Goal: Download file/media

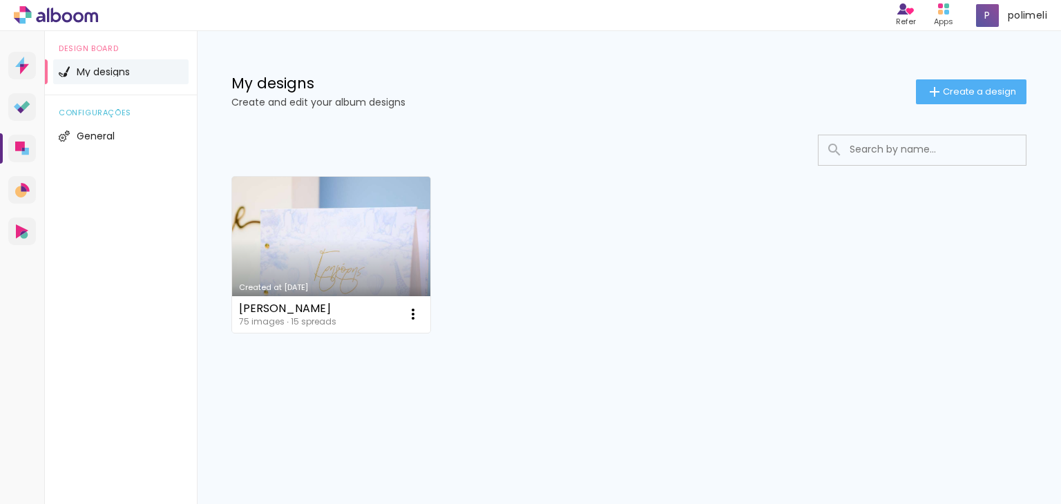
click at [347, 245] on link "Created at [DATE]" at bounding box center [331, 255] width 198 height 156
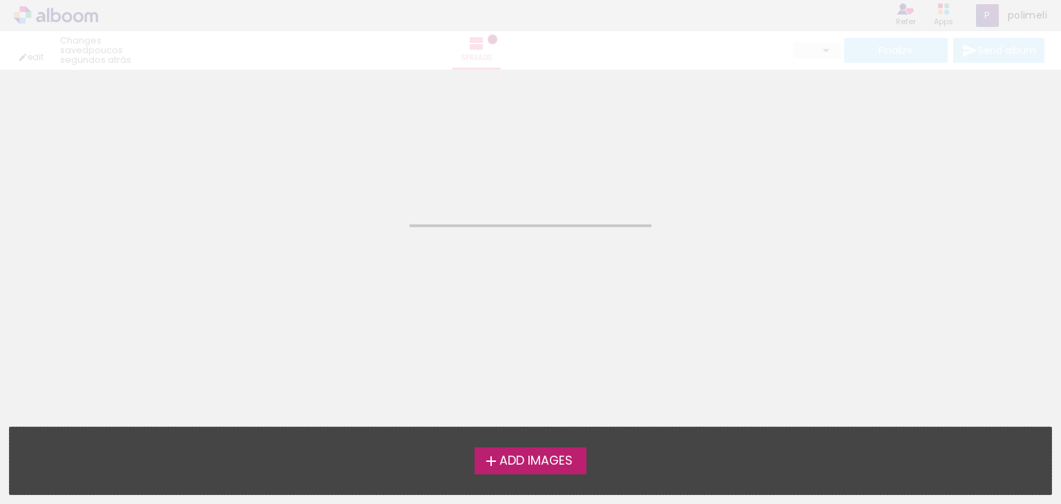
click at [347, 245] on neon-animated-pages "Confirm Cancel" at bounding box center [530, 287] width 1061 height 435
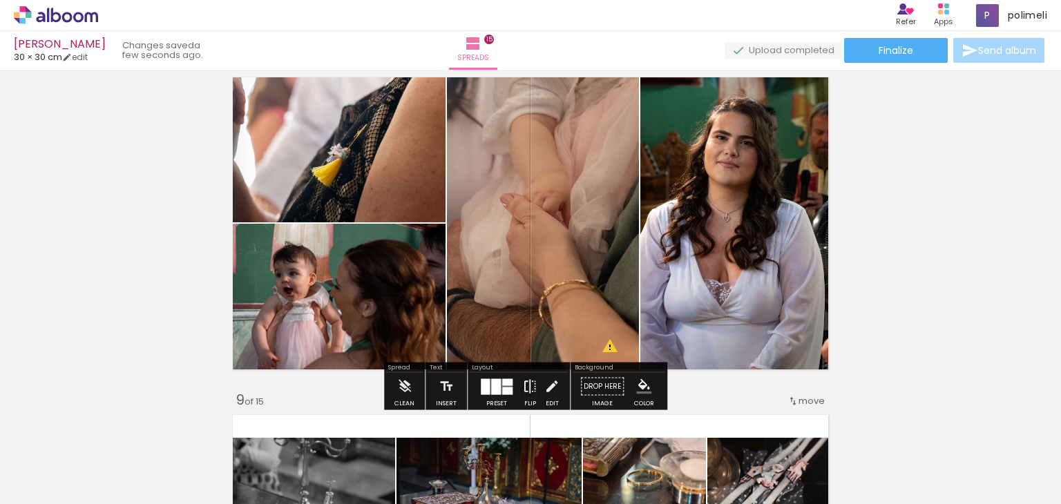
scroll to position [1514, 0]
click at [529, 387] on iron-icon at bounding box center [529, 387] width 15 height 28
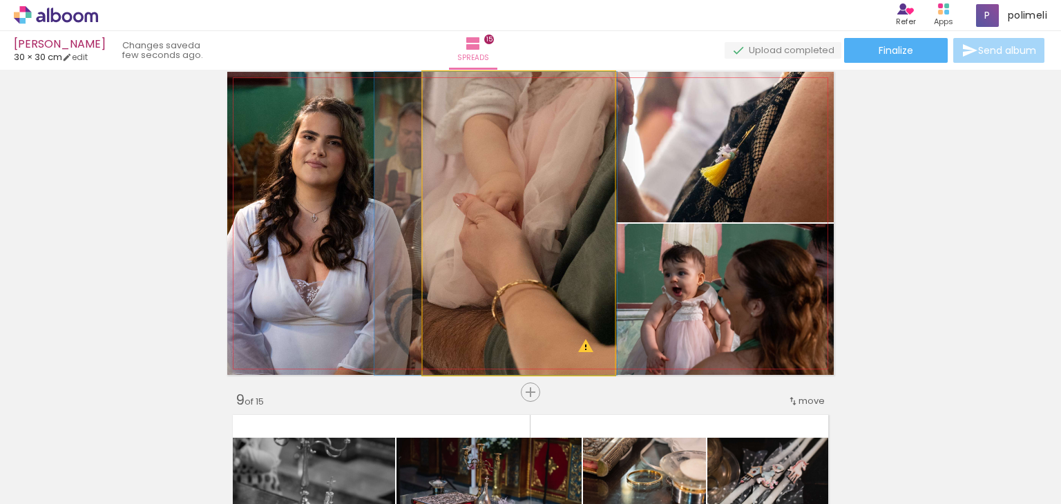
drag, startPoint x: 484, startPoint y: 149, endPoint x: 444, endPoint y: 148, distance: 40.1
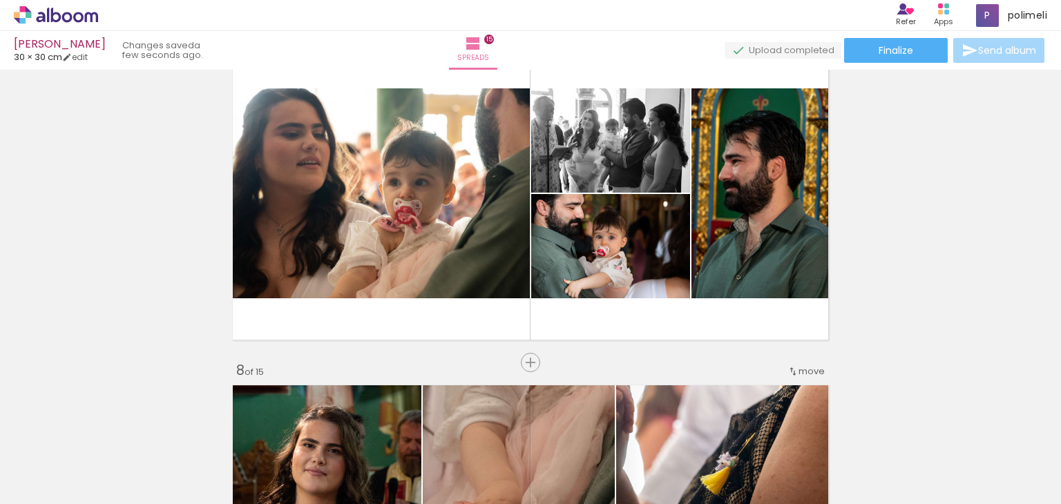
scroll to position [2083, 0]
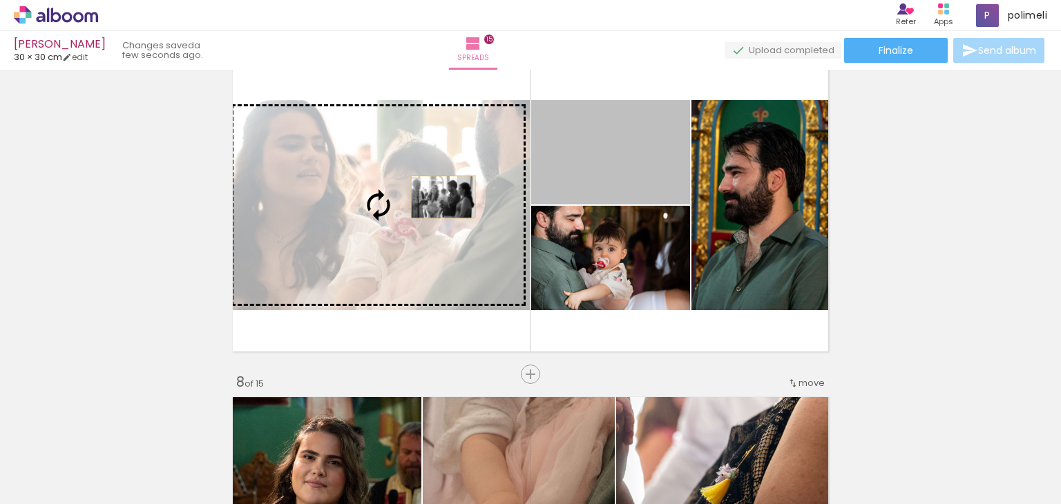
drag, startPoint x: 624, startPoint y: 161, endPoint x: 438, endPoint y: 197, distance: 189.9
click at [0, 0] on slot at bounding box center [0, 0] width 0 height 0
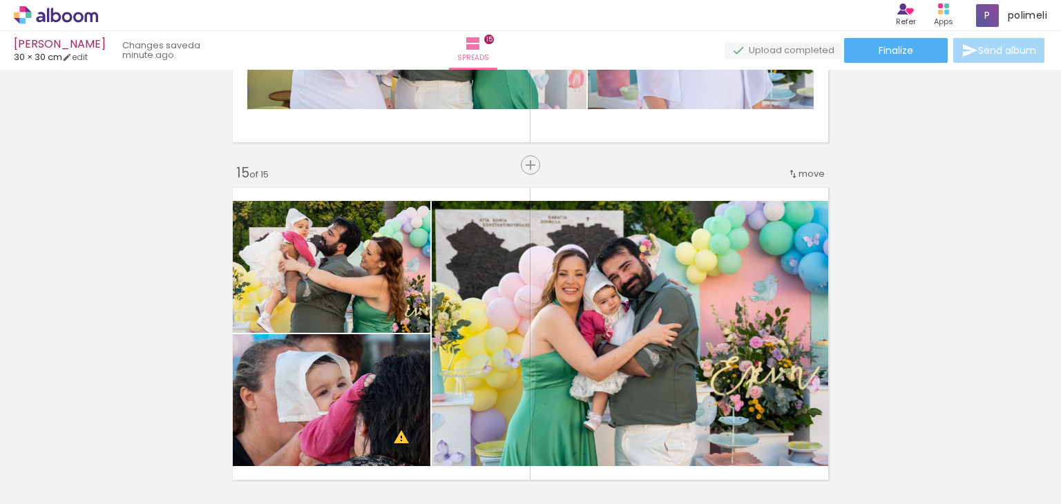
scroll to position [4656, 0]
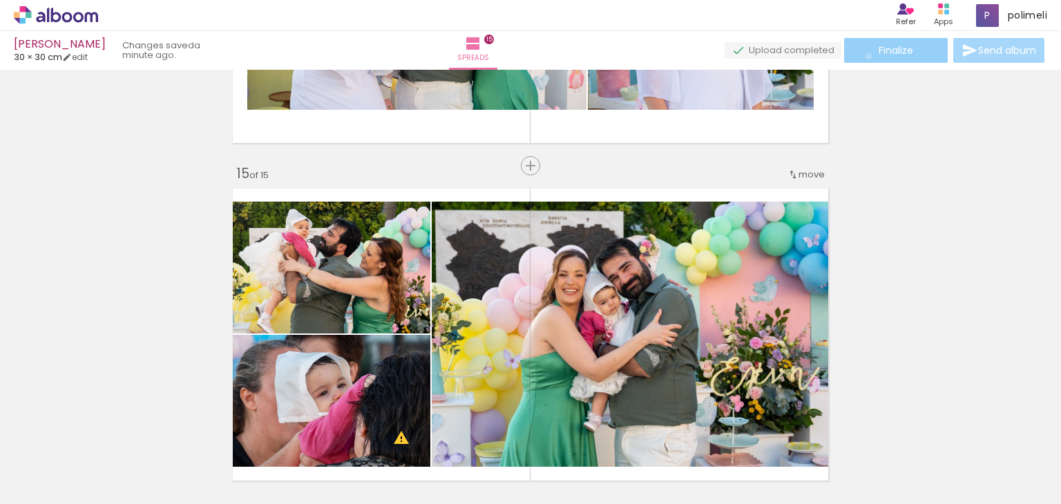
click at [865, 56] on paper-button "Finalize" at bounding box center [896, 50] width 104 height 25
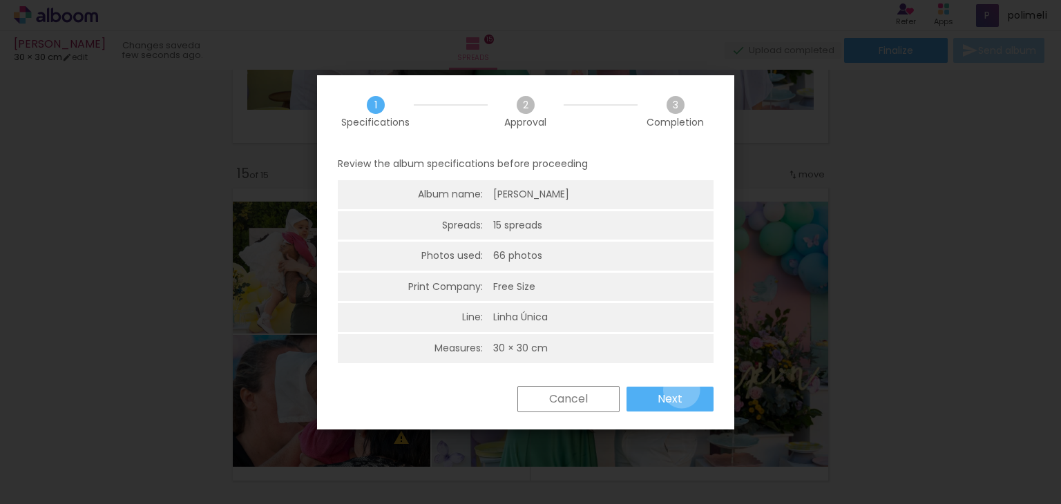
click at [682, 390] on paper-button "Next" at bounding box center [670, 399] width 87 height 25
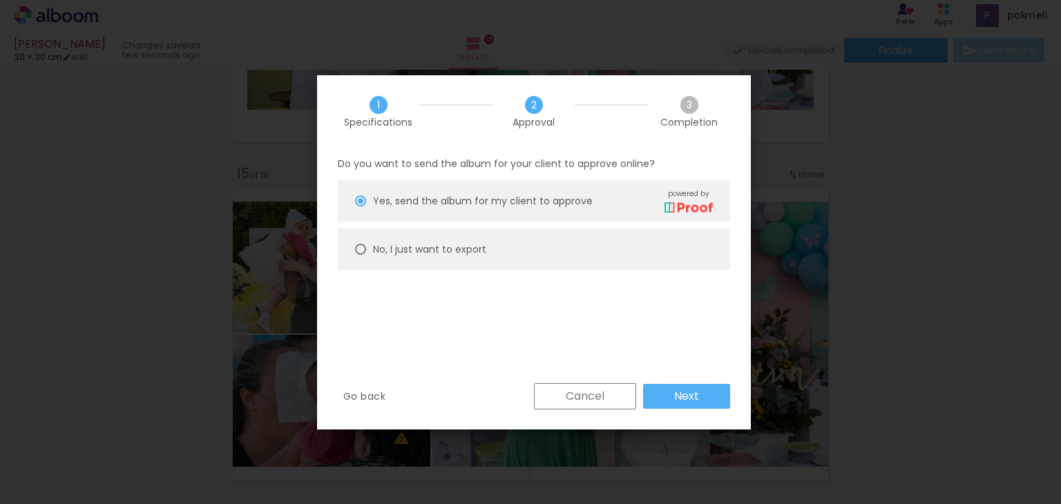
click at [552, 243] on paper-radio-button "No, I just want to export" at bounding box center [534, 249] width 392 height 41
type paper-radio-button "on"
click at [0, 0] on slot "Next" at bounding box center [0, 0] width 0 height 0
type input "High, 300 DPI"
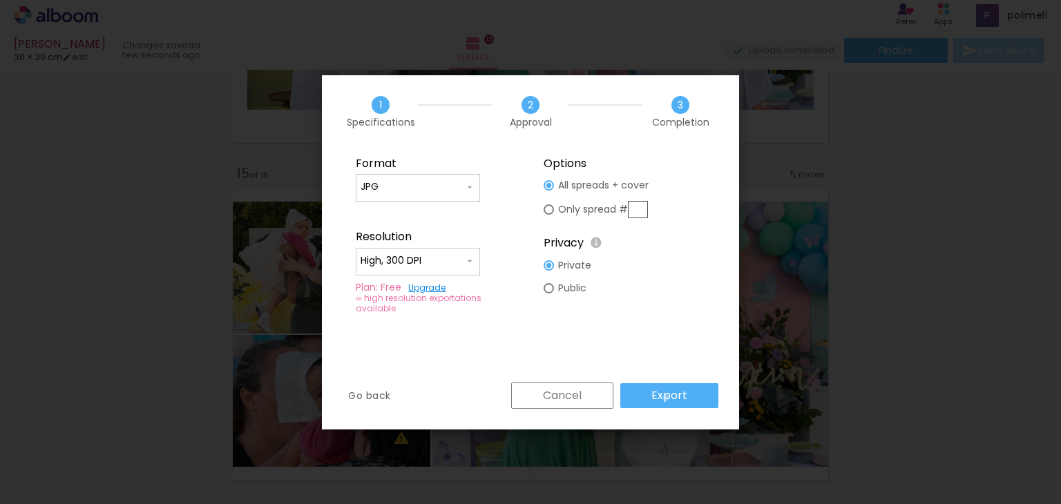
click at [0, 0] on slot "Export" at bounding box center [0, 0] width 0 height 0
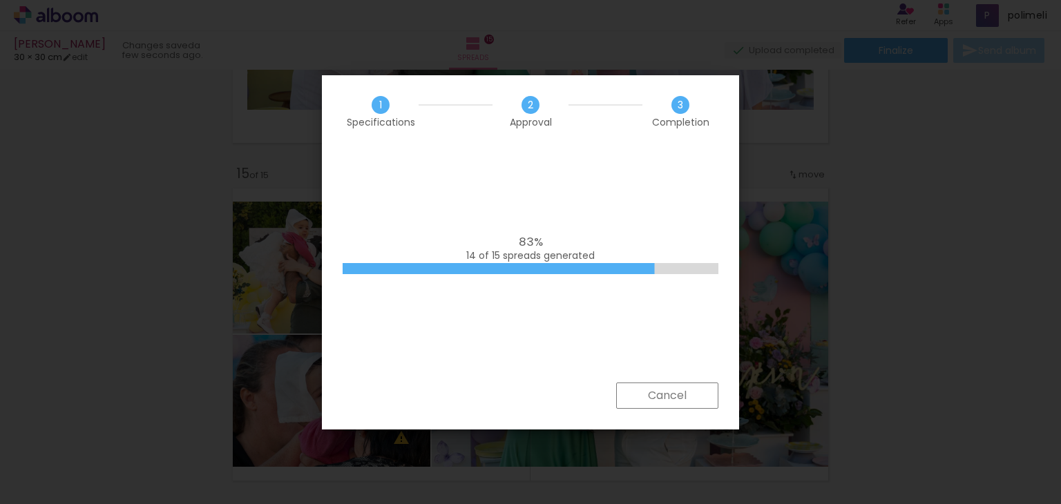
click at [694, 150] on div "83% 14 of 15 spreads generated" at bounding box center [530, 265] width 417 height 235
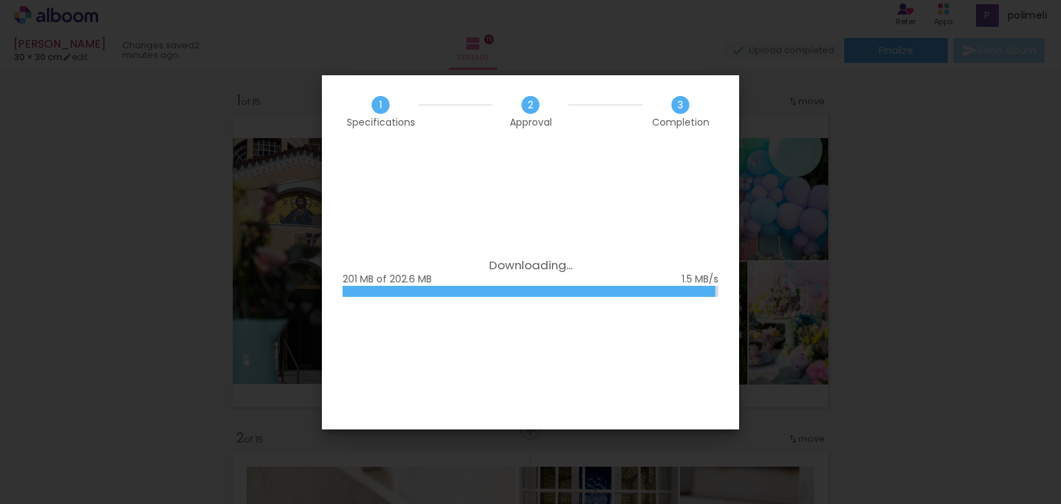
scroll to position [1514, 0]
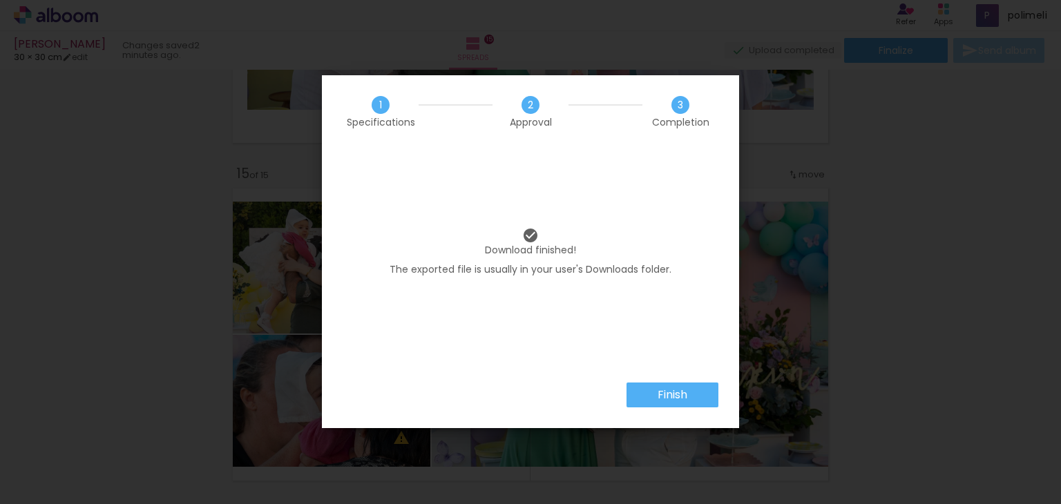
click at [616, 132] on div "1 Specifications 2 Approval 3 Completion" at bounding box center [530, 111] width 417 height 73
click at [694, 399] on paper-button "Finish" at bounding box center [673, 395] width 92 height 25
